Goal: Task Accomplishment & Management: Manage account settings

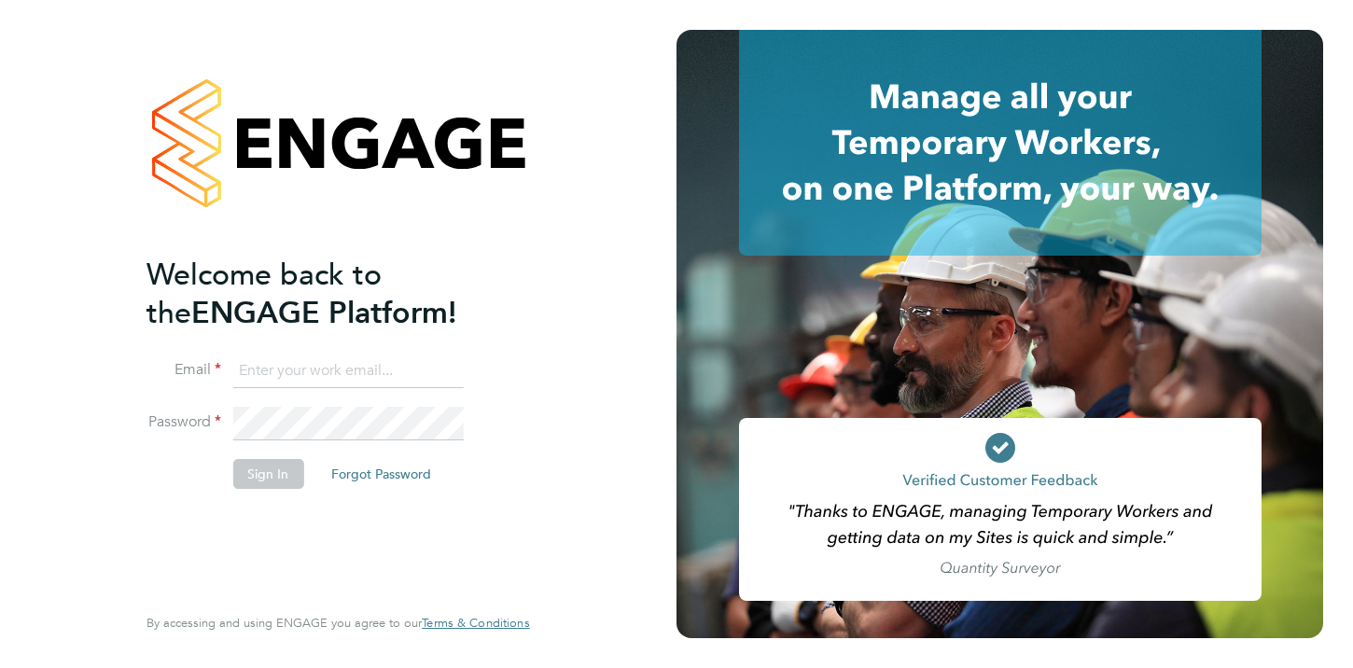
click at [365, 384] on input at bounding box center [347, 372] width 230 height 34
type input "ria.tonking-mcculloch@comparethemarket.com"
click at [280, 463] on button "Sign In" at bounding box center [267, 474] width 71 height 30
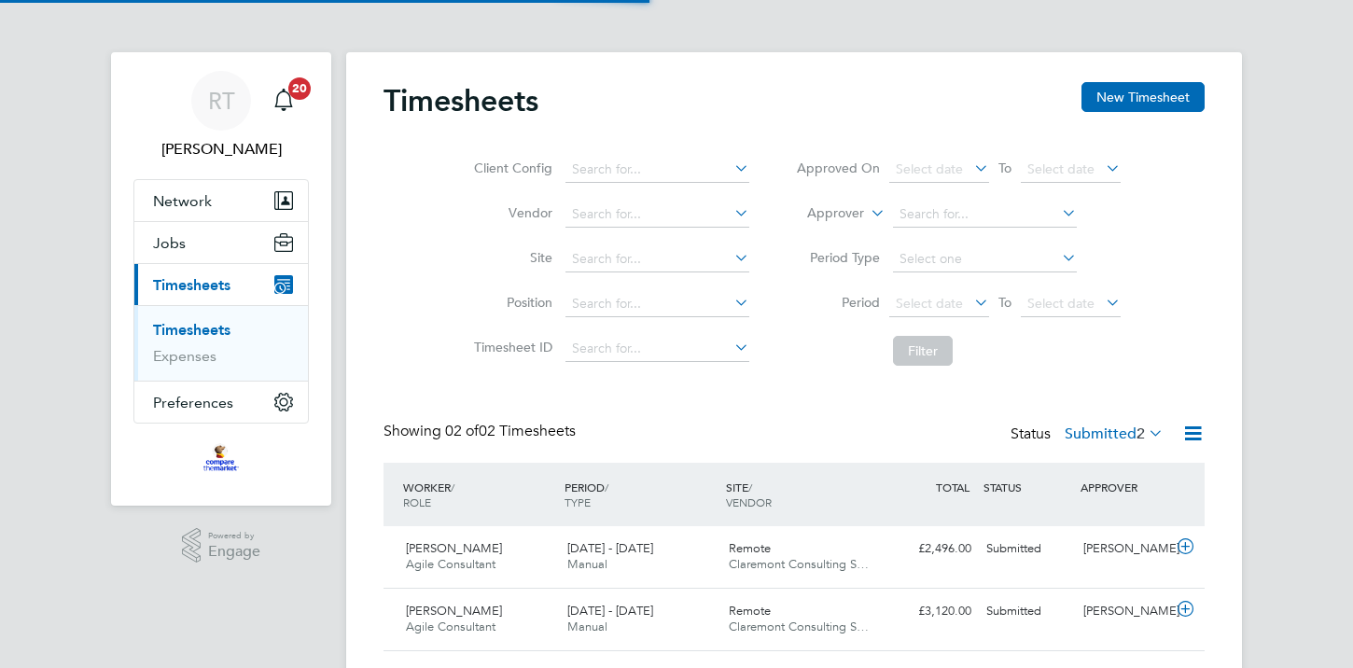
scroll to position [47, 161]
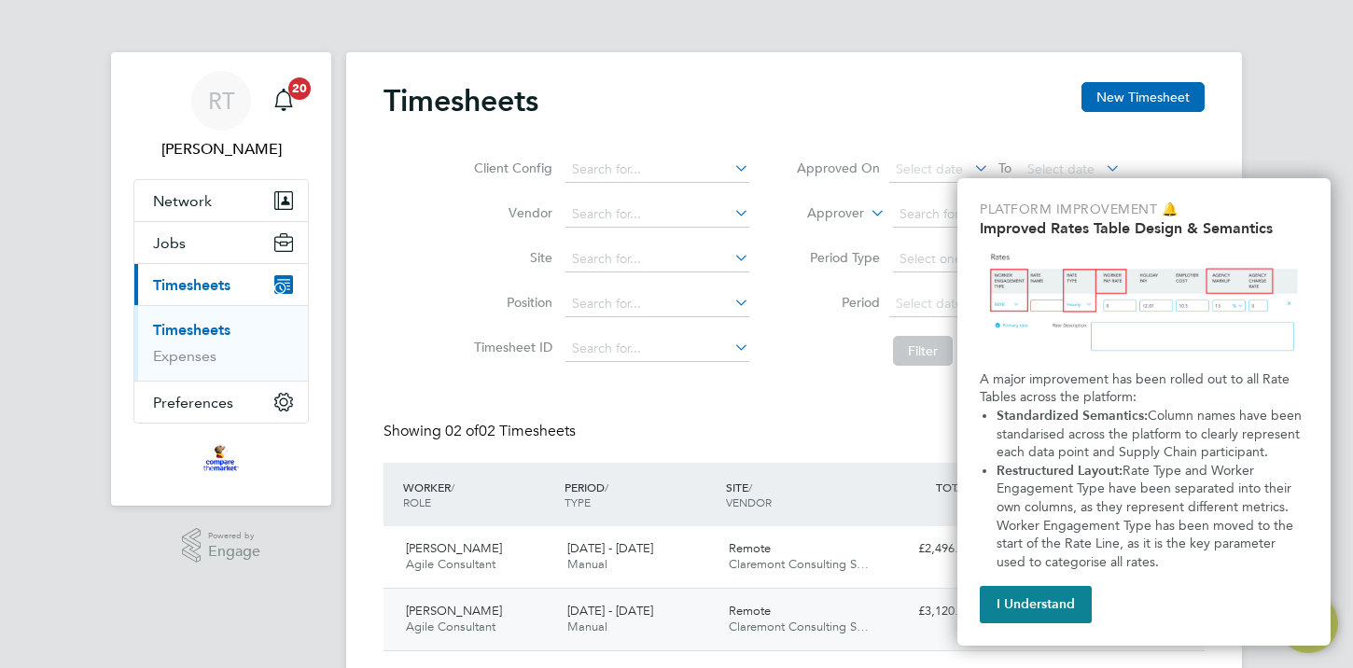
click at [1019, 603] on button "I Understand" at bounding box center [1036, 604] width 112 height 37
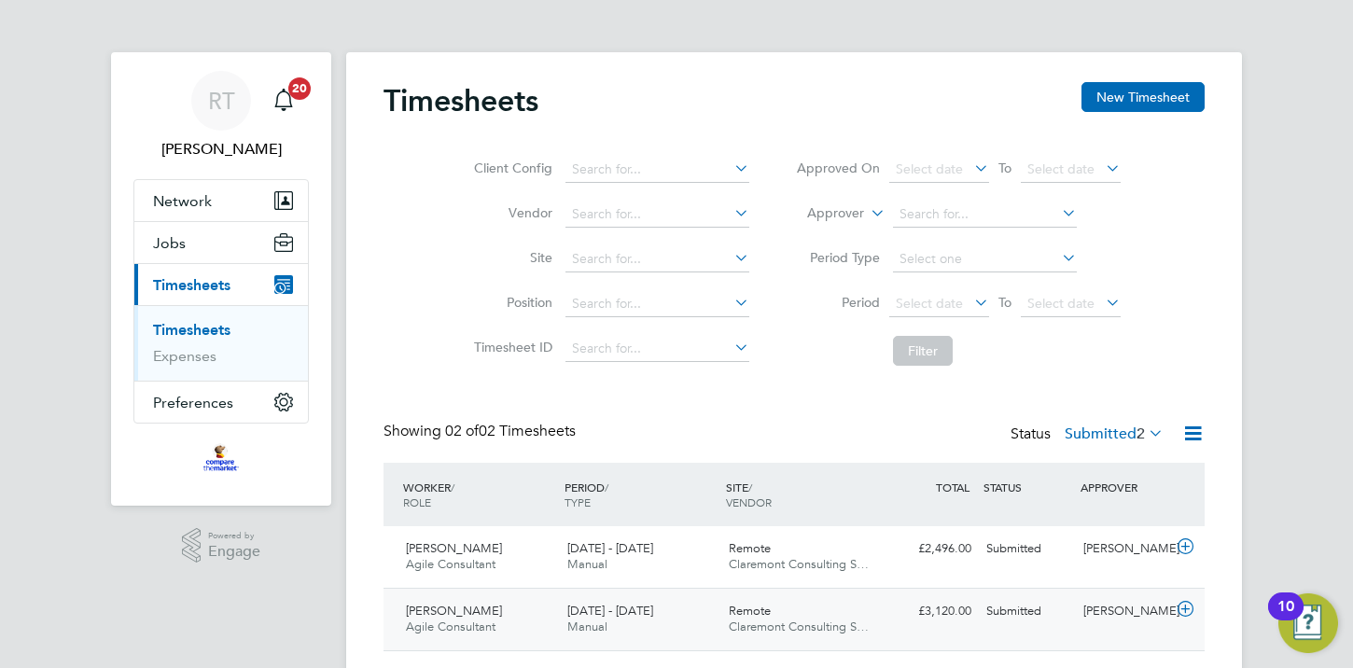
scroll to position [50, 0]
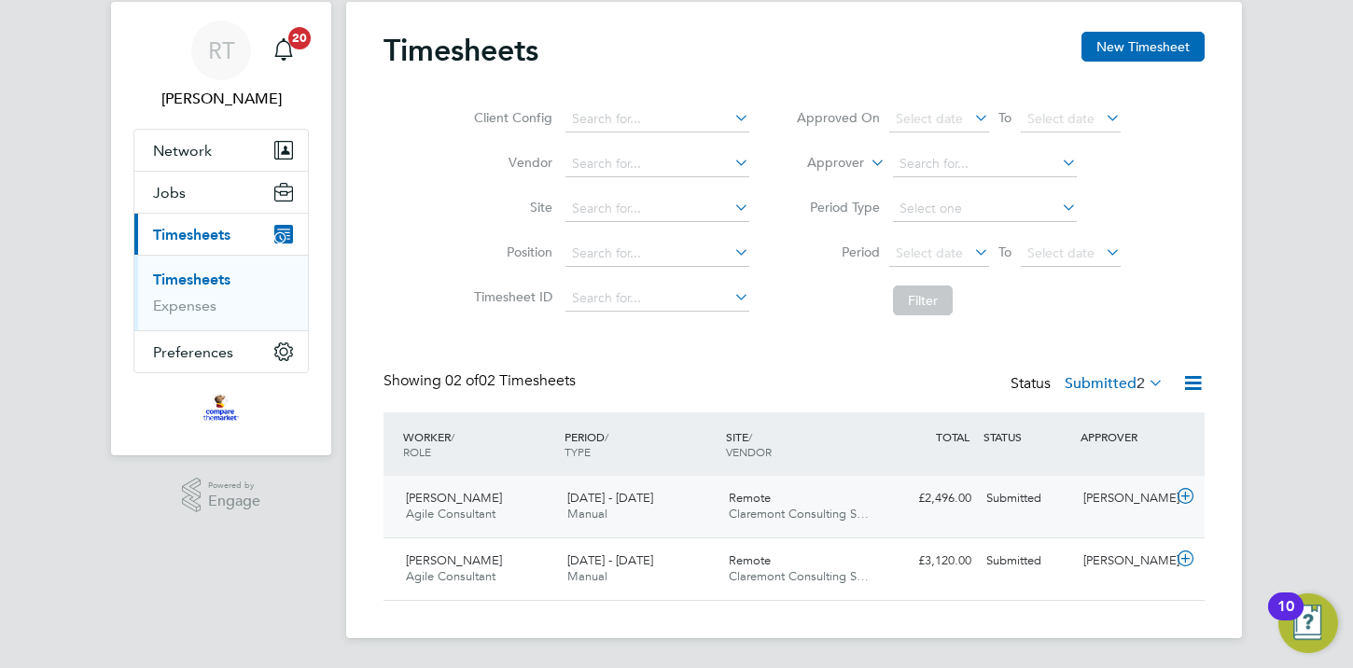
click at [1188, 497] on icon at bounding box center [1185, 496] width 23 height 15
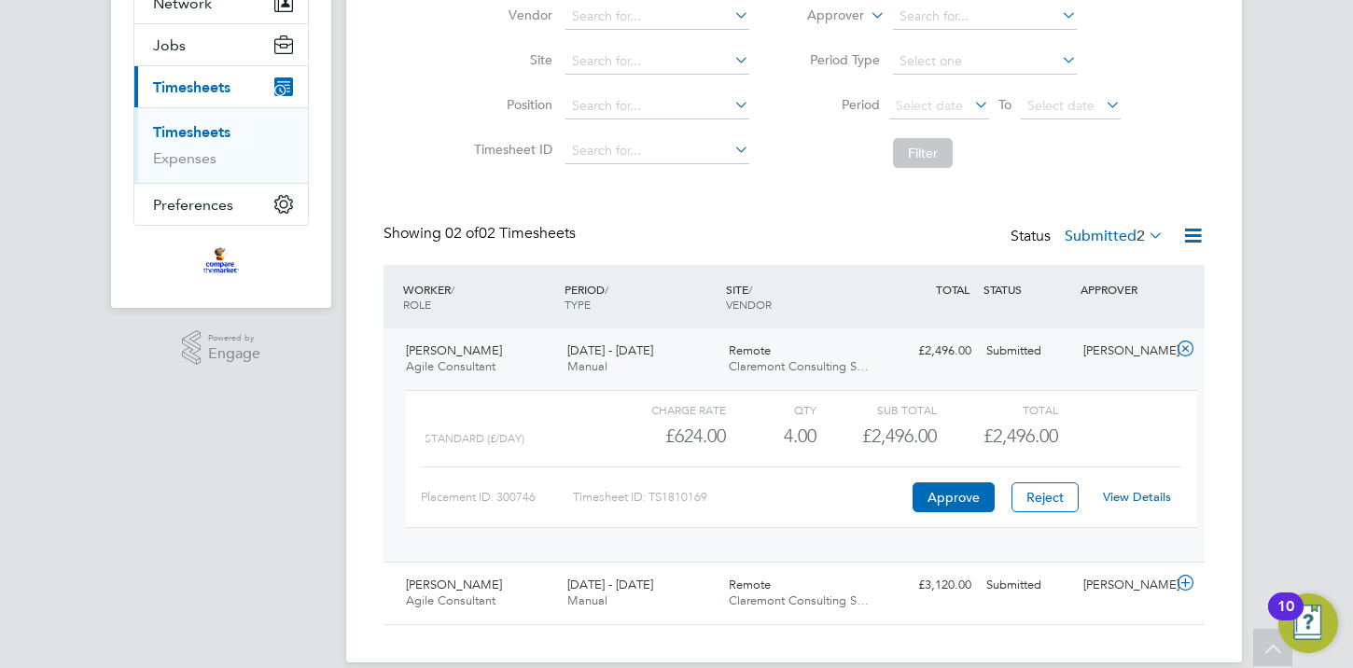
scroll to position [206, 0]
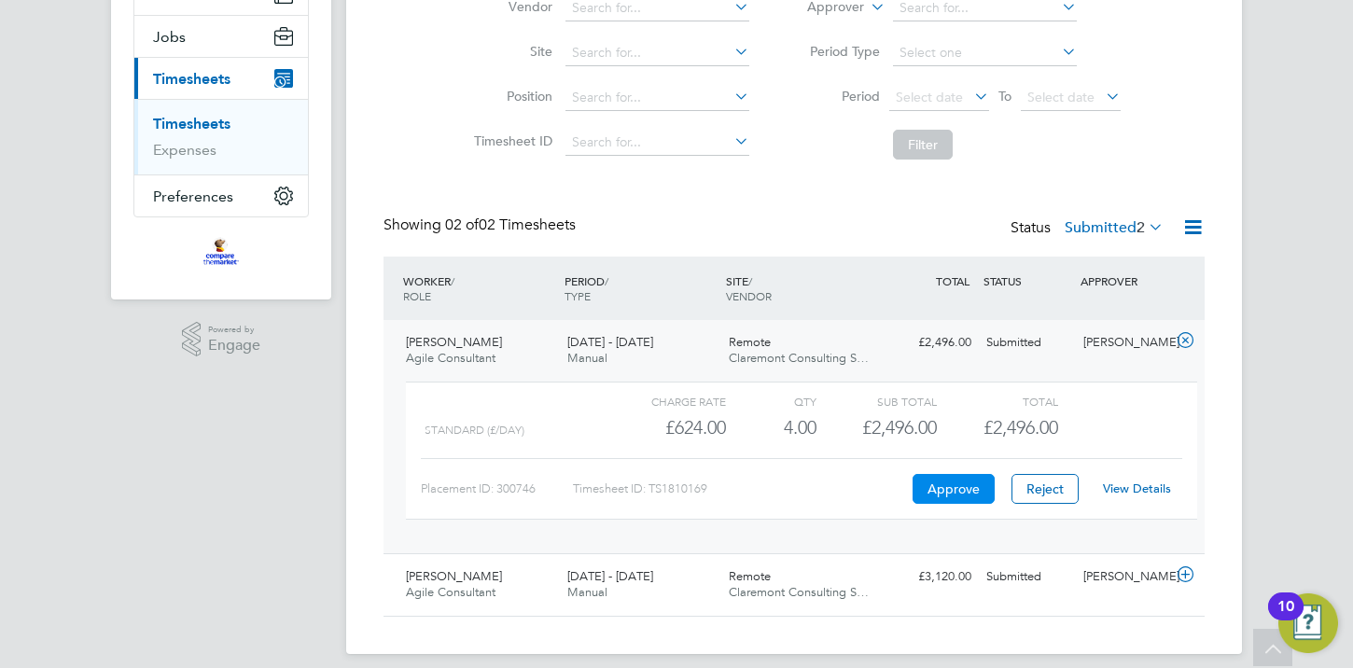
click at [951, 491] on button "Approve" at bounding box center [954, 489] width 82 height 30
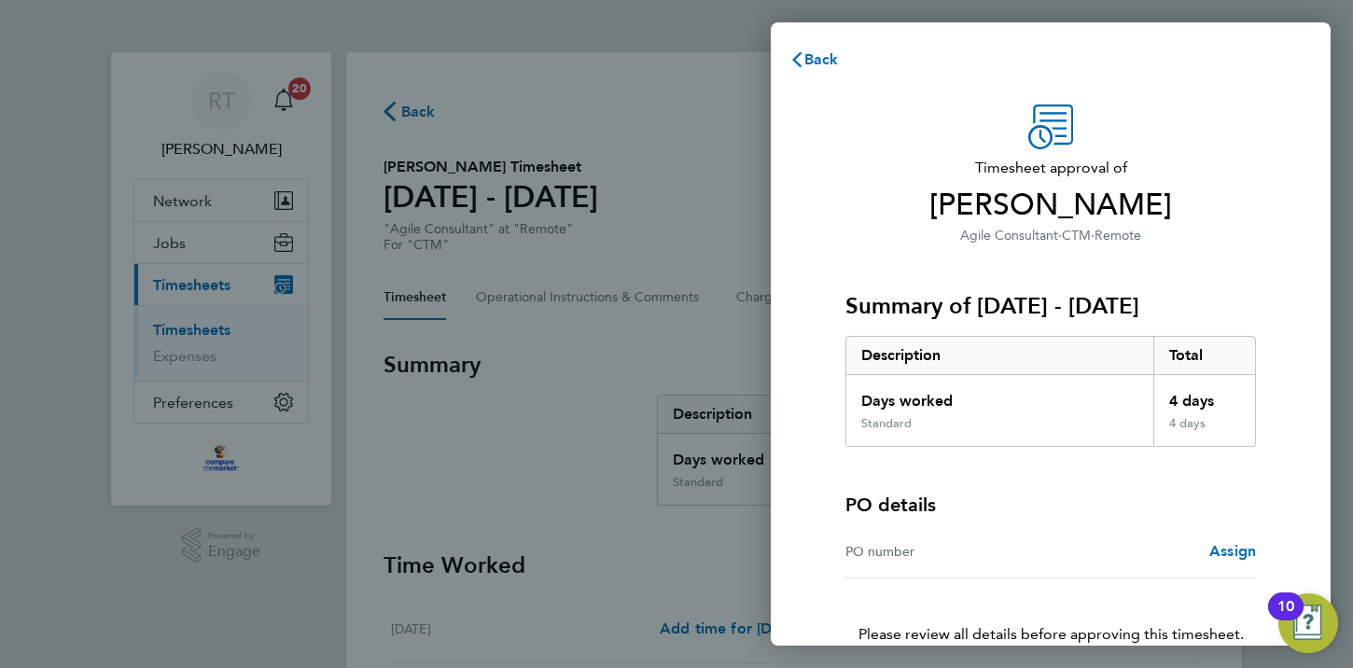
scroll to position [97, 0]
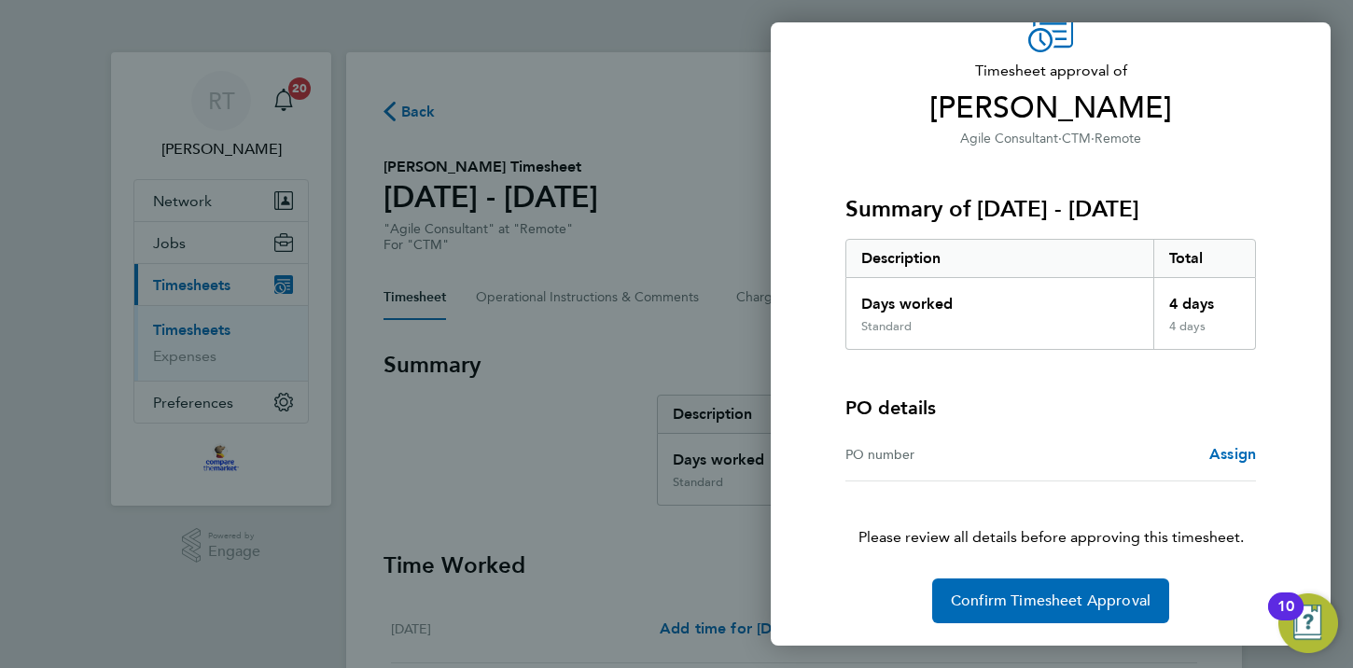
click at [930, 455] on div "PO number" at bounding box center [947, 454] width 205 height 22
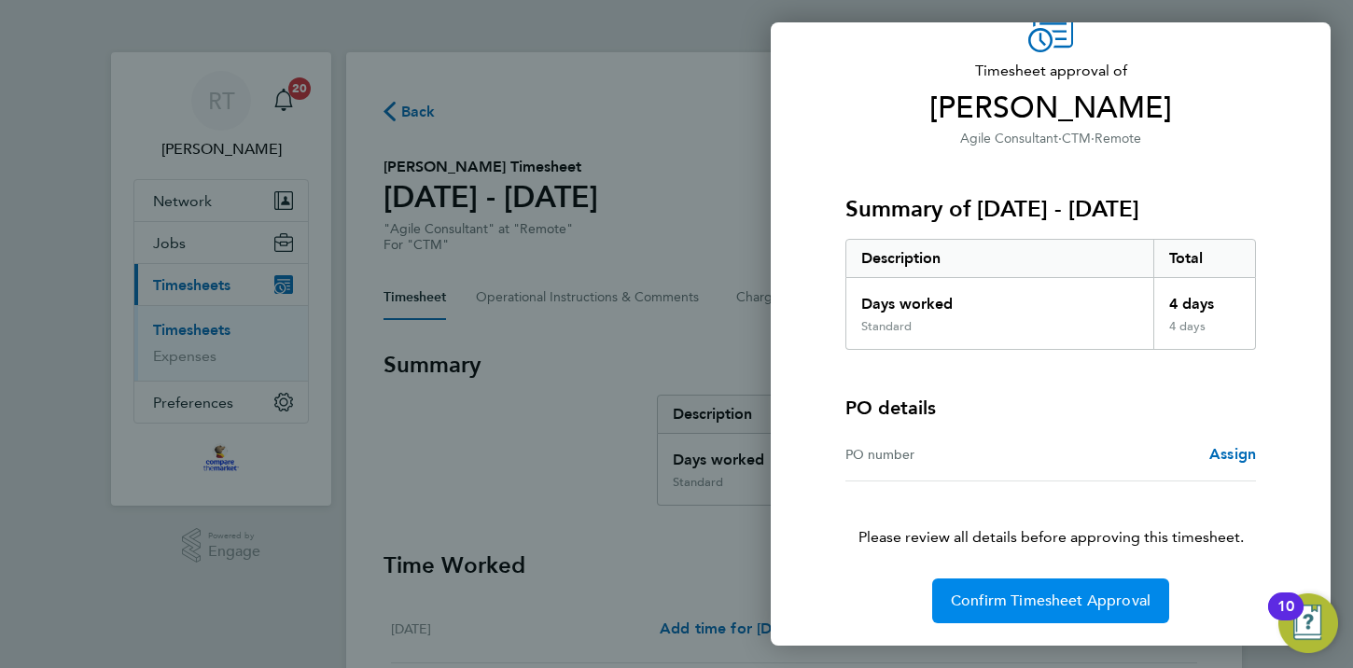
click at [985, 607] on span "Confirm Timesheet Approval" at bounding box center [1051, 601] width 200 height 19
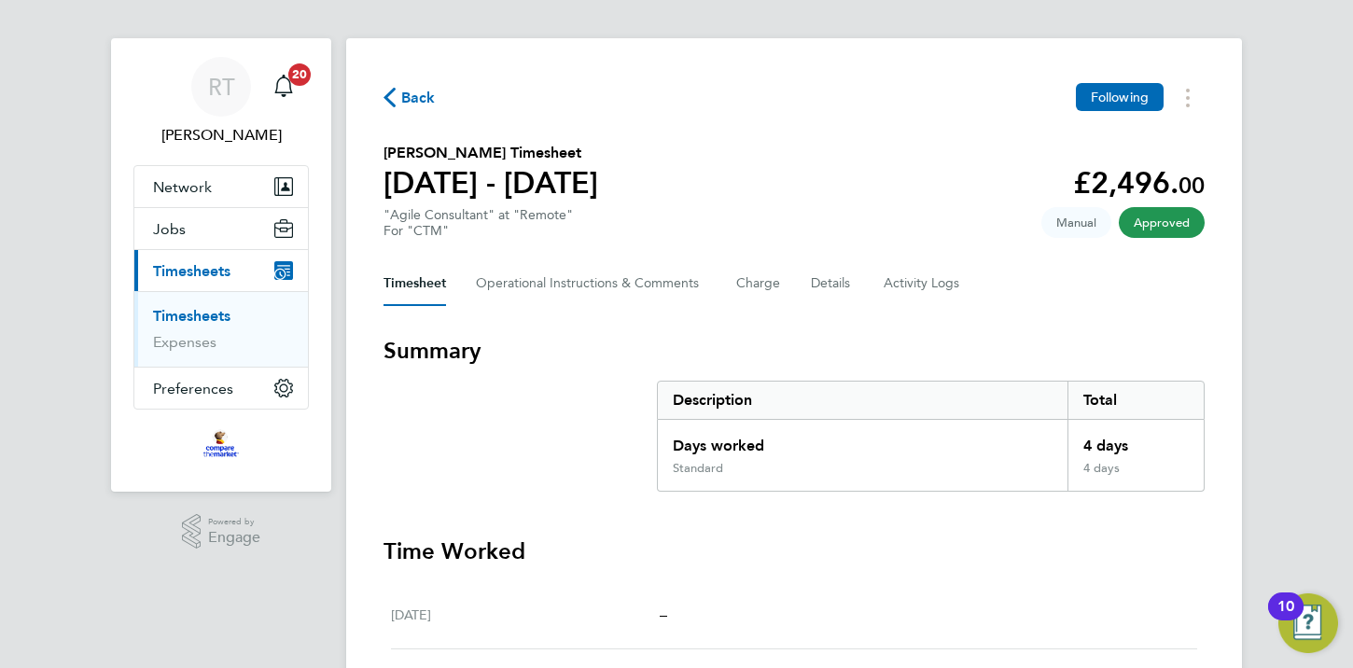
scroll to position [11, 0]
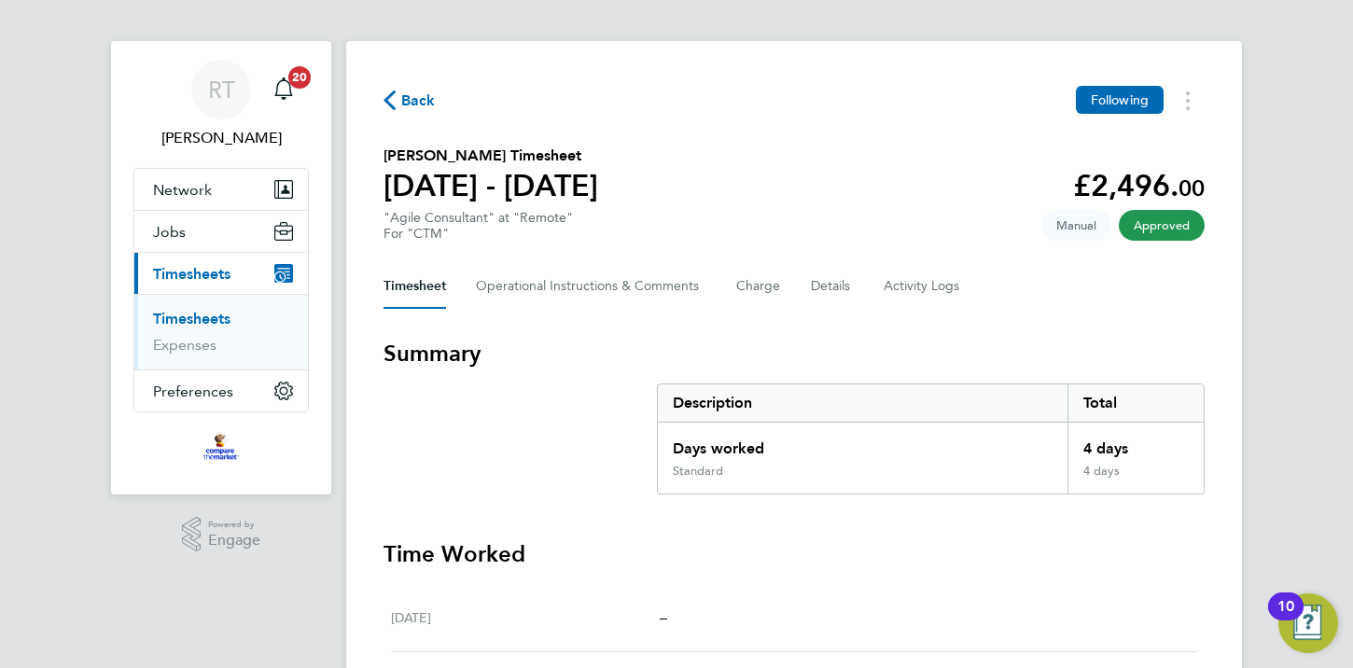
click at [421, 102] on span "Back" at bounding box center [418, 101] width 35 height 22
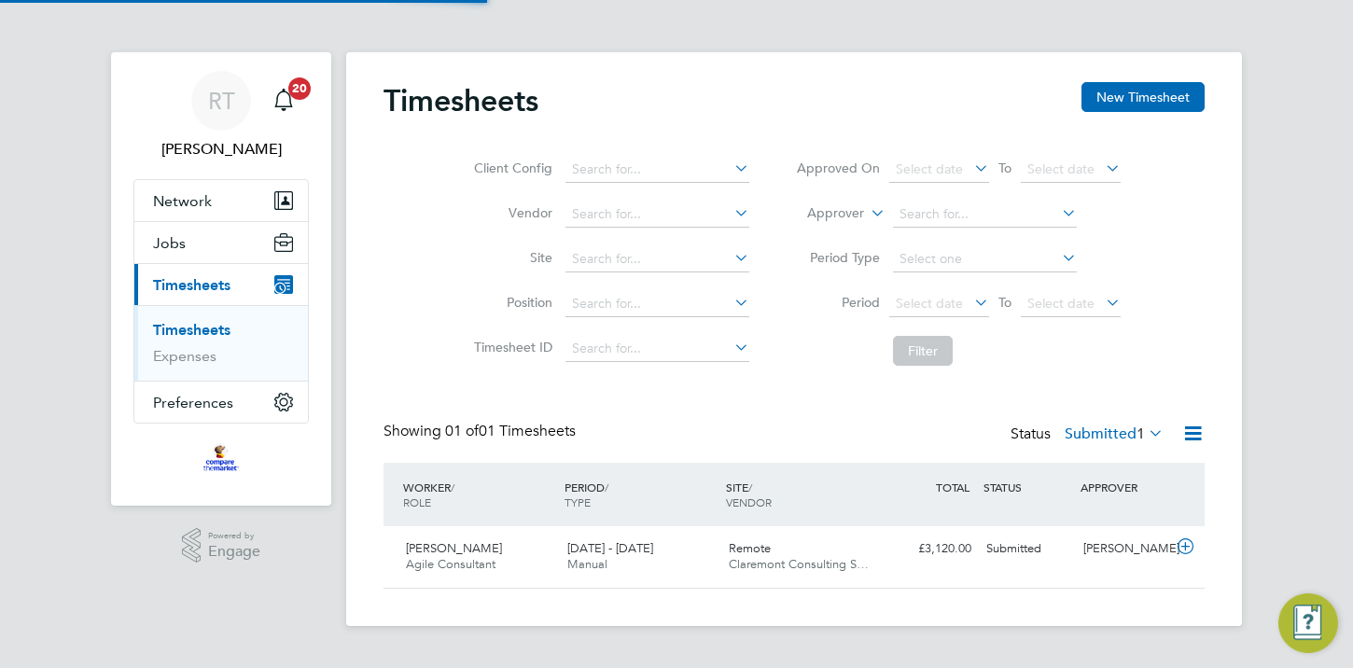
scroll to position [47, 161]
click at [1185, 545] on icon at bounding box center [1185, 546] width 23 height 15
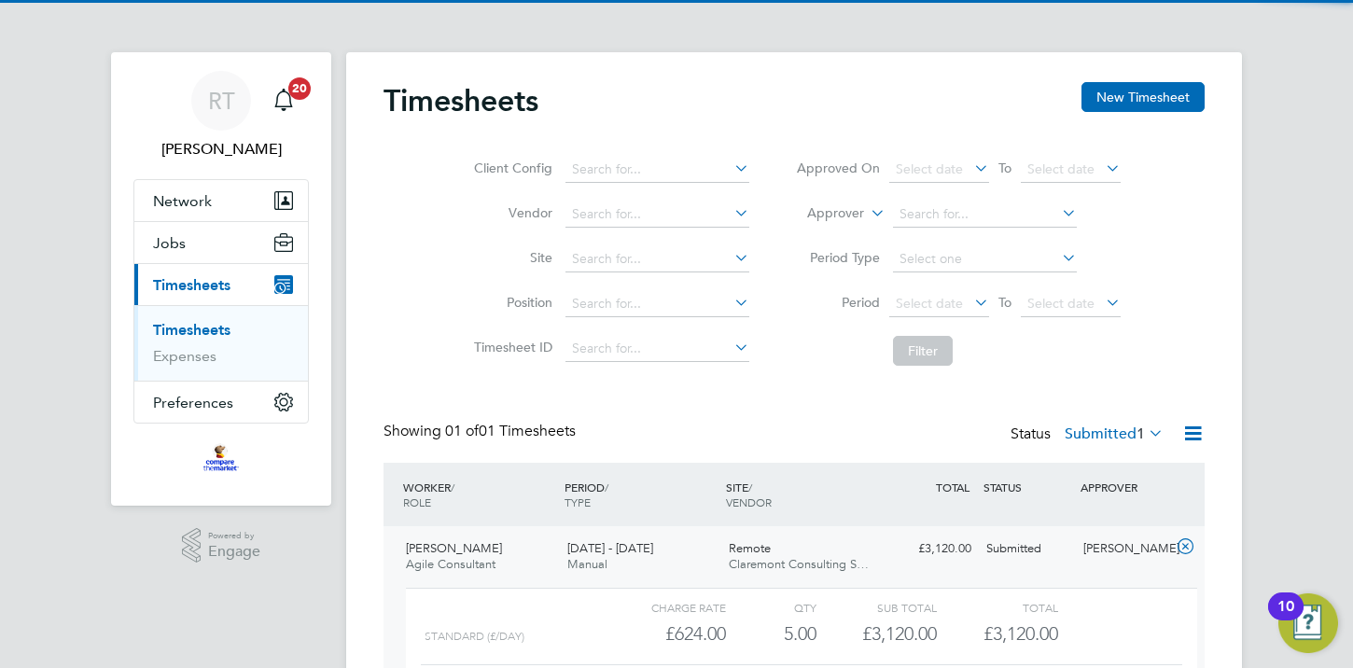
scroll to position [160, 0]
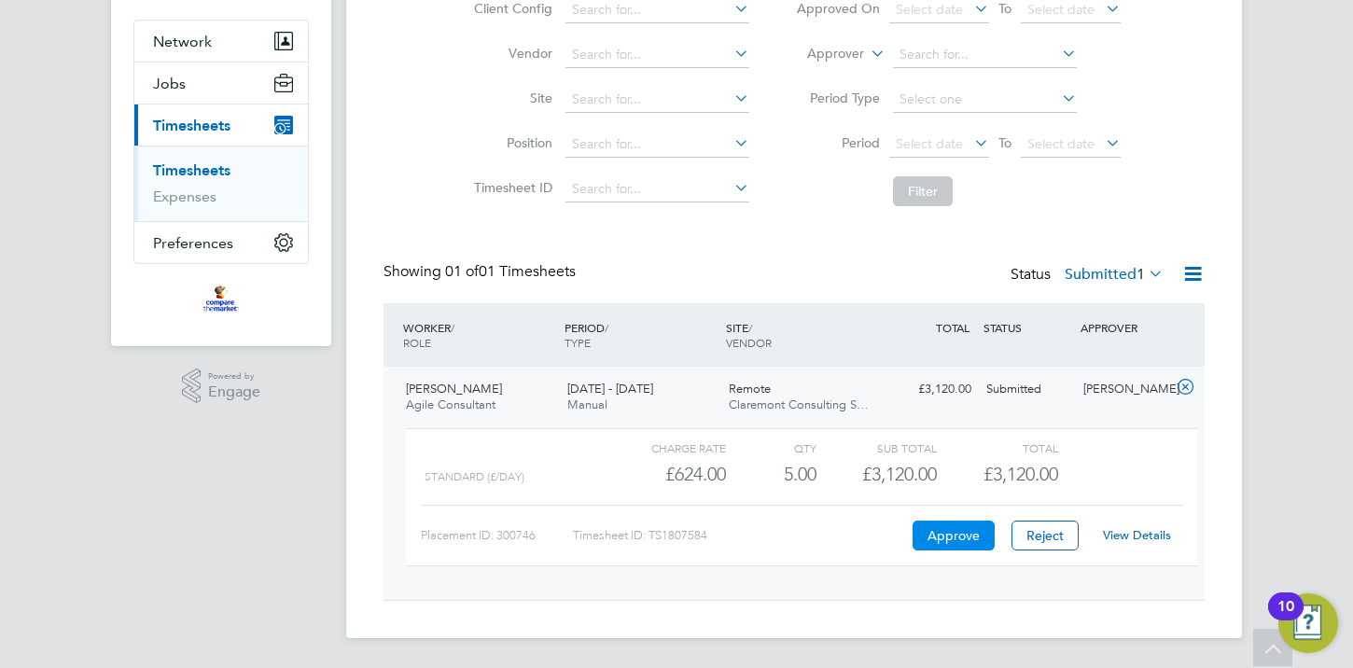
click at [933, 542] on button "Approve" at bounding box center [954, 536] width 82 height 30
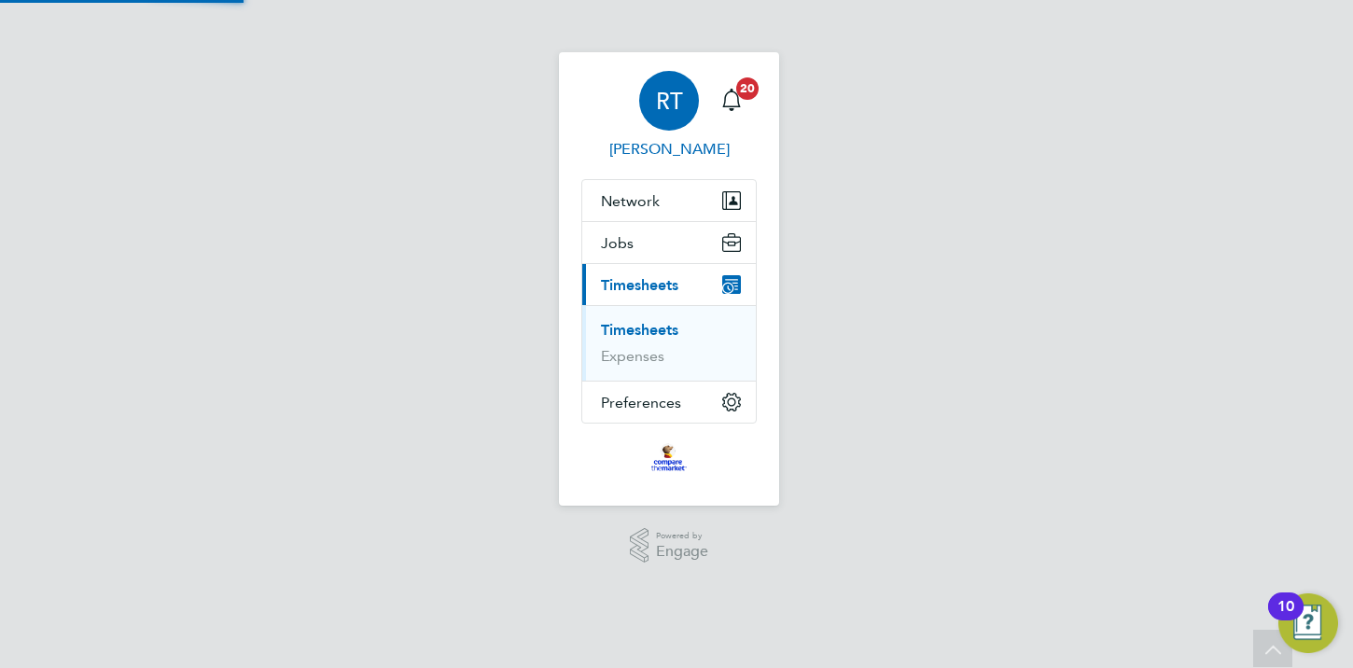
scroll to position [11, 0]
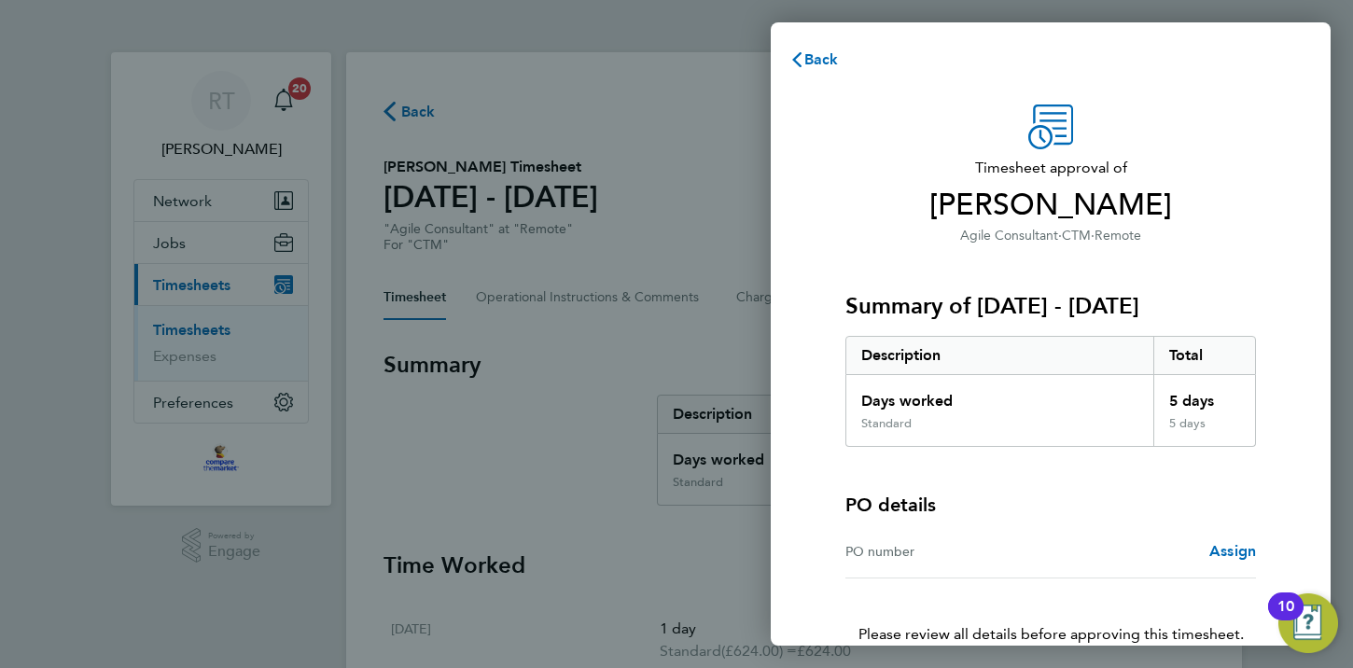
scroll to position [97, 0]
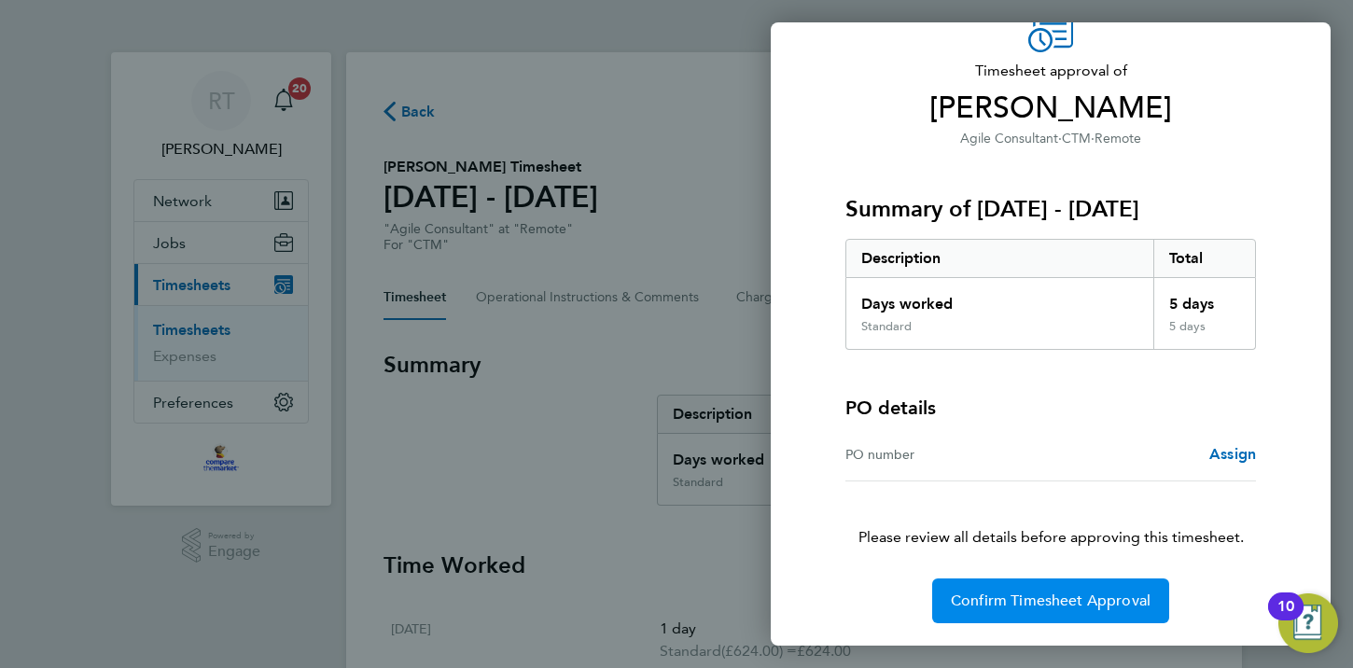
click at [1004, 605] on span "Confirm Timesheet Approval" at bounding box center [1051, 601] width 200 height 19
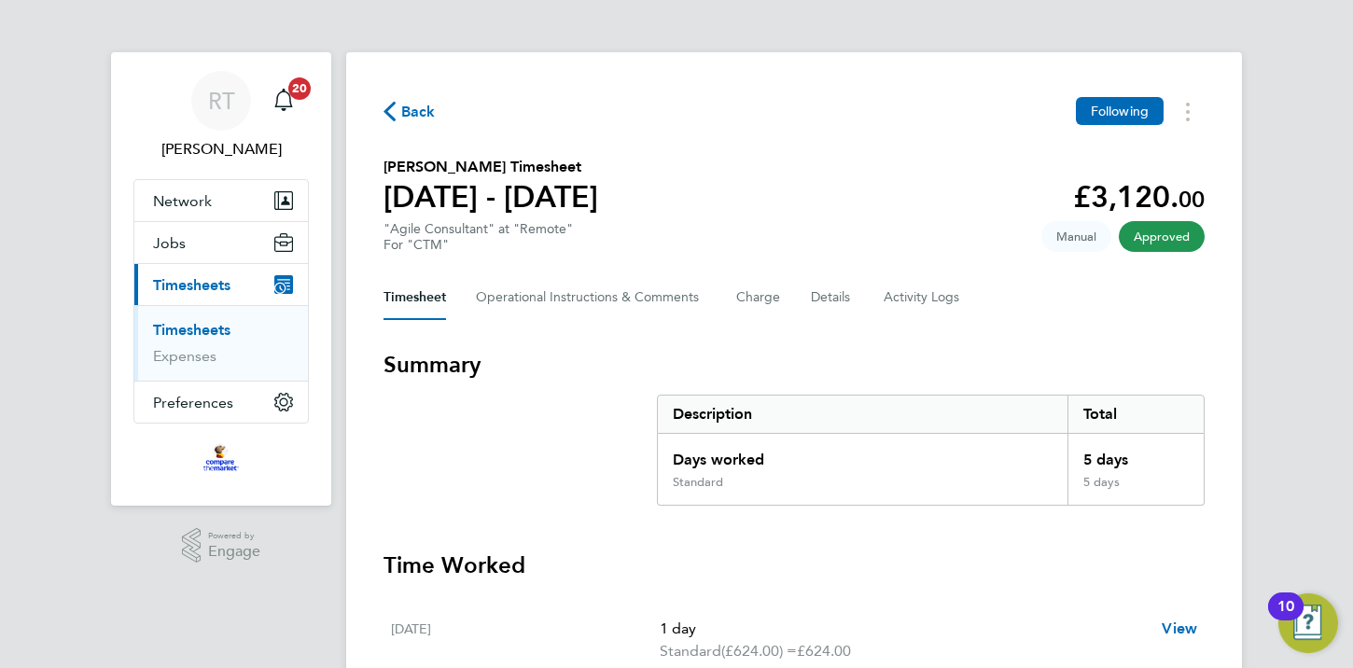
click at [212, 289] on span "Timesheets" at bounding box center [191, 285] width 77 height 18
